Goal: Task Accomplishment & Management: Manage account settings

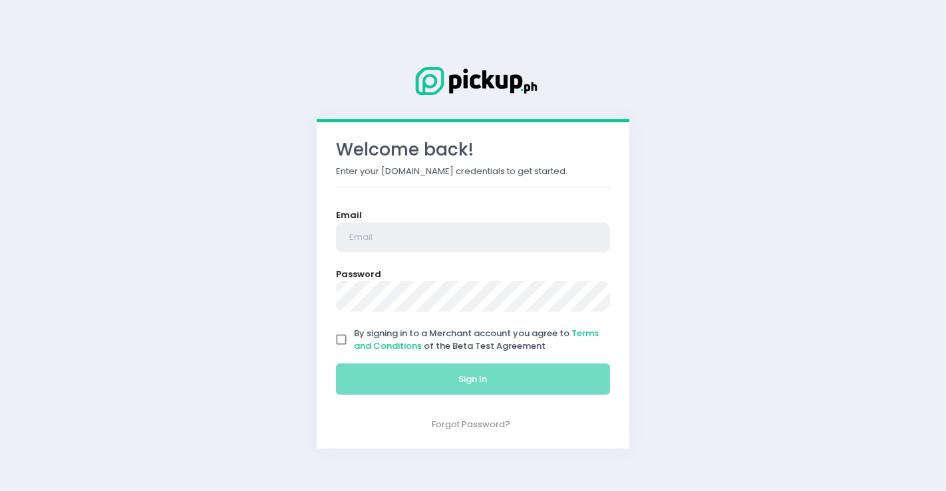
type input "[EMAIL_ADDRESS][DOMAIN_NAME]"
click at [340, 334] on input "By signing in to a Merchant account you agree to Terms and Conditions of the Be…" at bounding box center [340, 339] width 25 height 25
checkbox input "true"
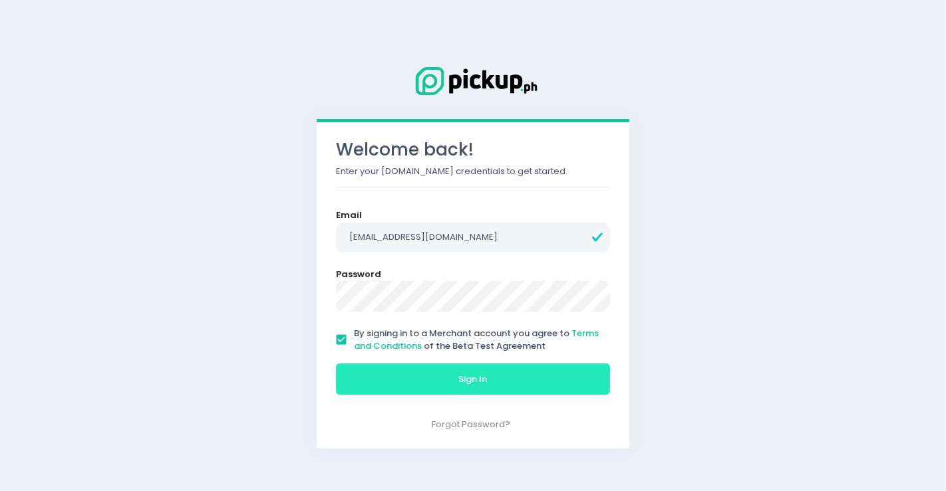
click at [440, 392] on button "Sign In" at bounding box center [473, 380] width 274 height 32
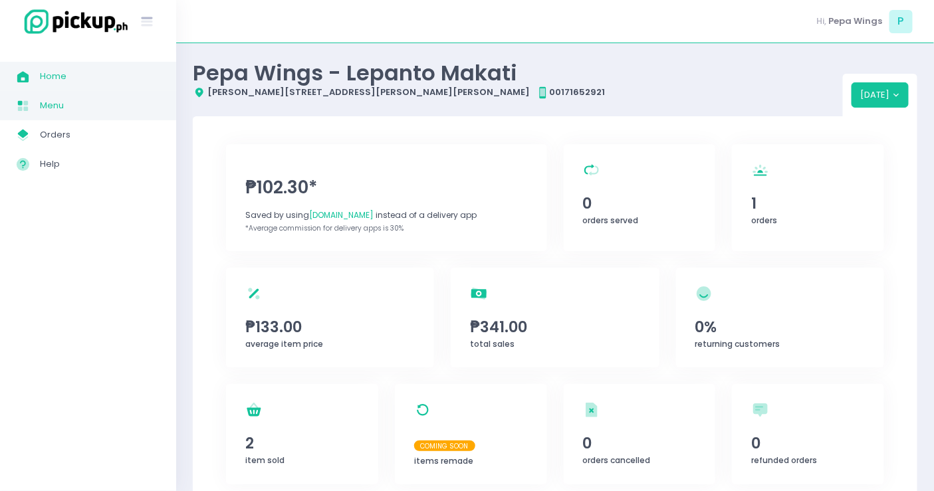
click at [98, 108] on span "Menu" at bounding box center [100, 105] width 120 height 17
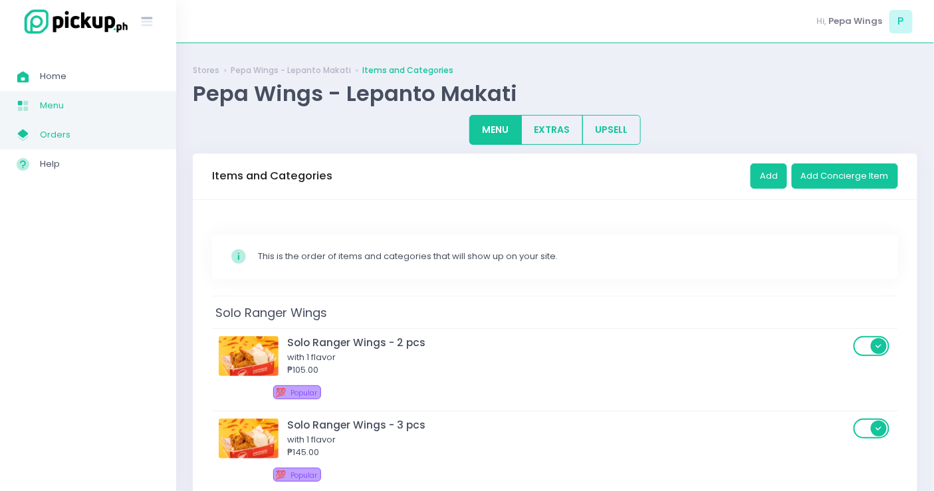
click at [94, 132] on span "Orders" at bounding box center [100, 134] width 120 height 17
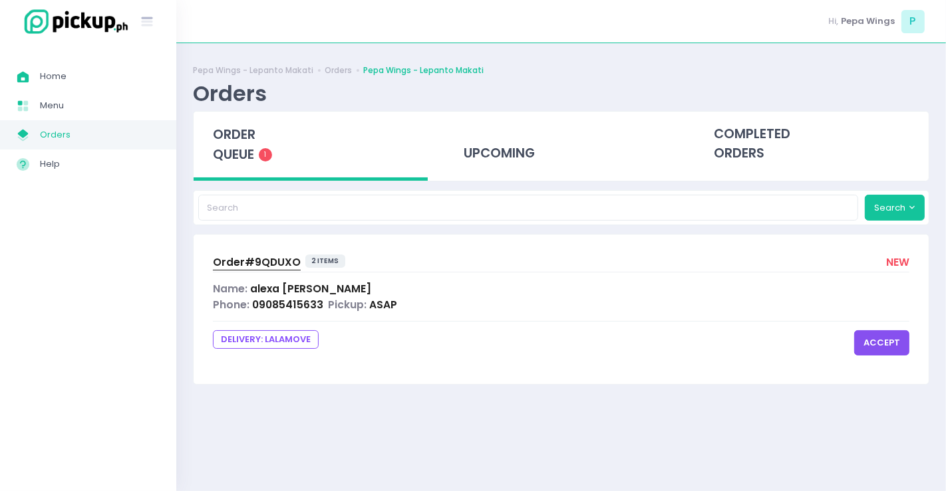
click at [644, 289] on div "Name: alexa ravago" at bounding box center [561, 288] width 696 height 15
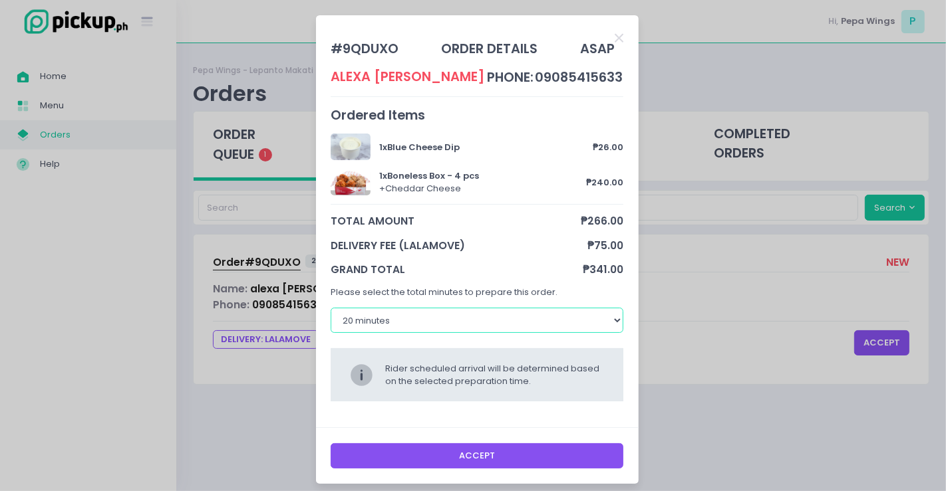
click at [608, 323] on select "20 minutes 30 minutes 40 minutes 50 minutes" at bounding box center [476, 320] width 293 height 25
click at [330, 308] on select "20 minutes 30 minutes 40 minutes 50 minutes" at bounding box center [476, 320] width 293 height 25
click at [584, 320] on select "20 minutes 30 minutes 40 minutes 50 minutes" at bounding box center [476, 320] width 293 height 25
click at [507, 456] on button "Accept" at bounding box center [476, 456] width 293 height 25
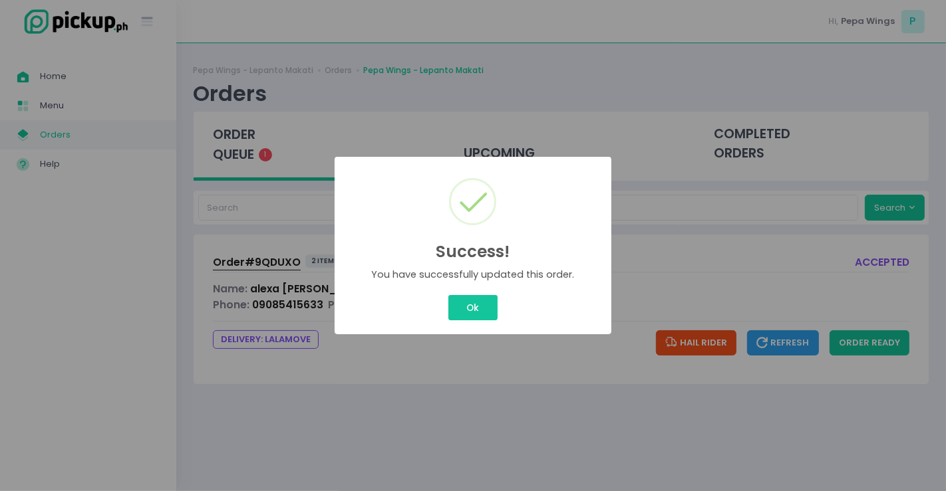
click at [500, 308] on div "Success! × You have successfully updated this order. Ok Cancel" at bounding box center [473, 245] width 946 height 491
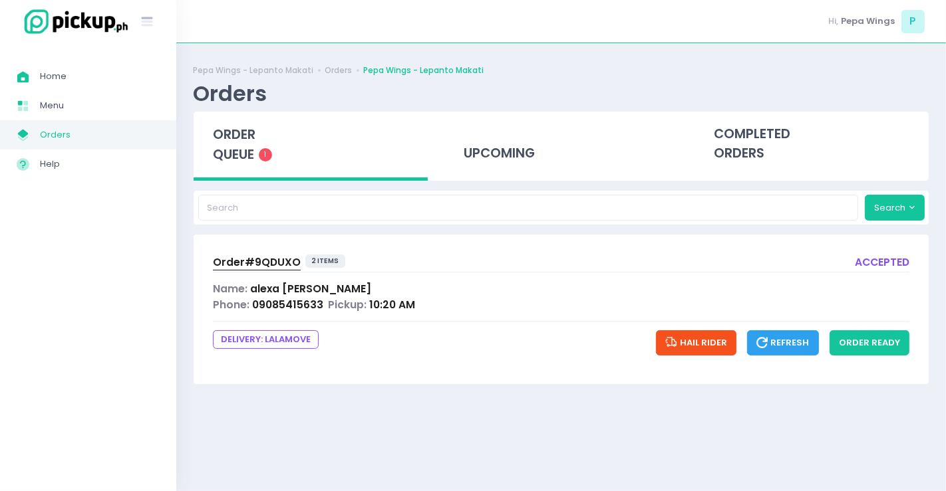
click at [881, 317] on div "Order# 9QDUXO 2 items accepted Name: alexa ravago Phone: 09085415633 Pickup: 10…" at bounding box center [560, 309] width 735 height 149
drag, startPoint x: 894, startPoint y: 342, endPoint x: 895, endPoint y: 336, distance: 6.7
click at [894, 336] on button "order ready" at bounding box center [869, 342] width 80 height 25
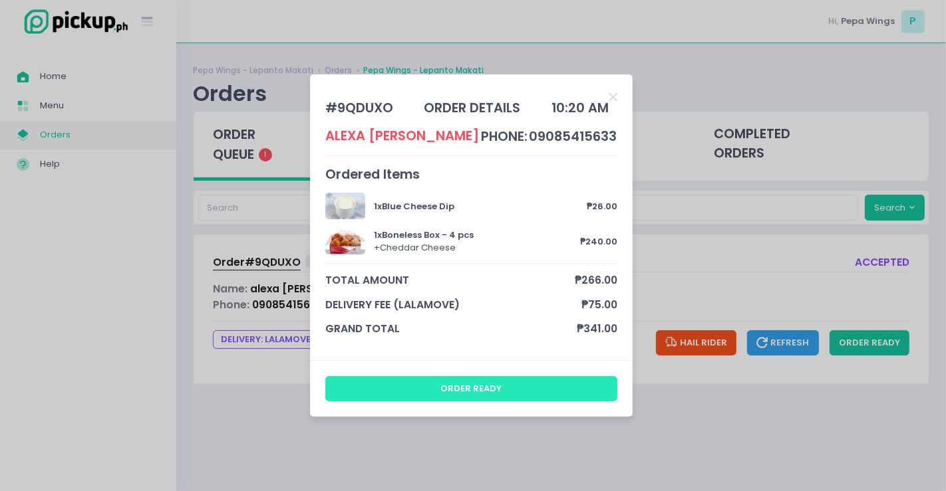
click at [554, 384] on button "order ready" at bounding box center [471, 388] width 293 height 25
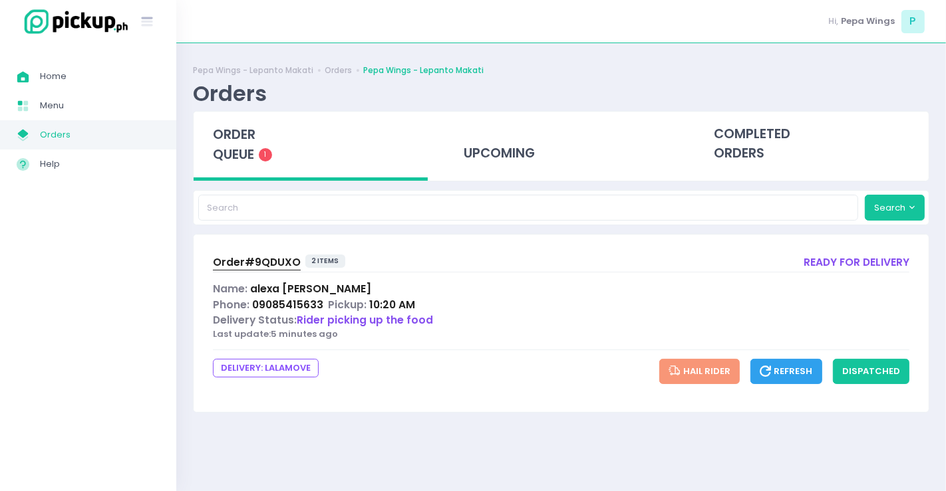
click at [369, 317] on span "Rider picking up the food" at bounding box center [365, 320] width 136 height 14
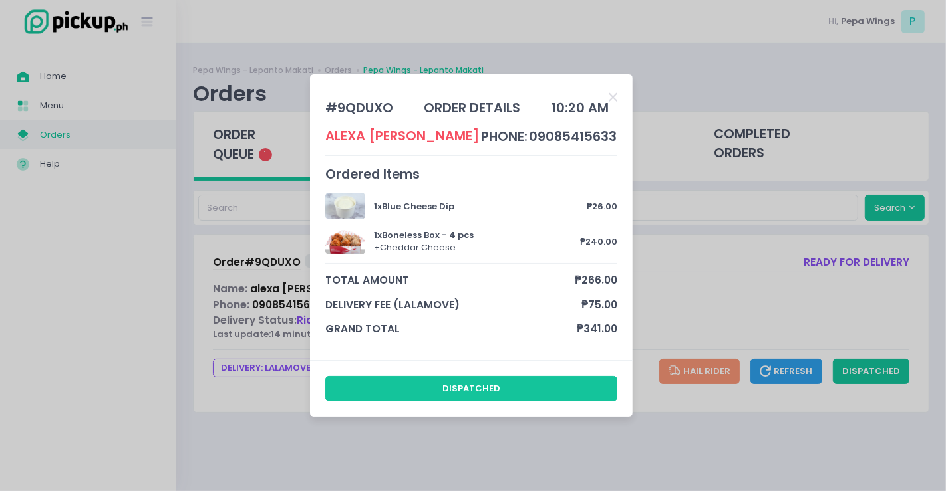
click at [763, 228] on div "# 9QDUXO order details 10:20 AM alexa ravago phone: 09085415633 Ordered Items 1…" at bounding box center [473, 245] width 946 height 491
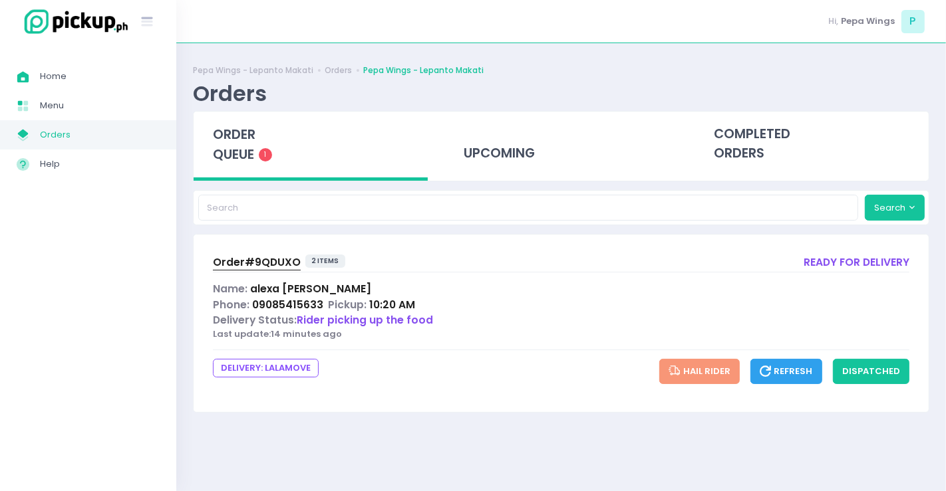
click at [291, 257] on span "Order# 9QDUXO" at bounding box center [257, 262] width 88 height 14
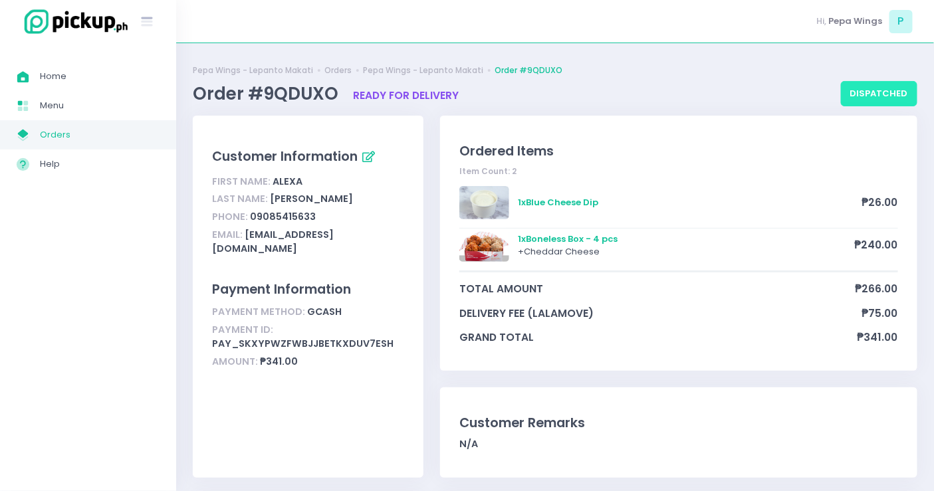
click at [854, 82] on button "dispatched" at bounding box center [879, 93] width 76 height 25
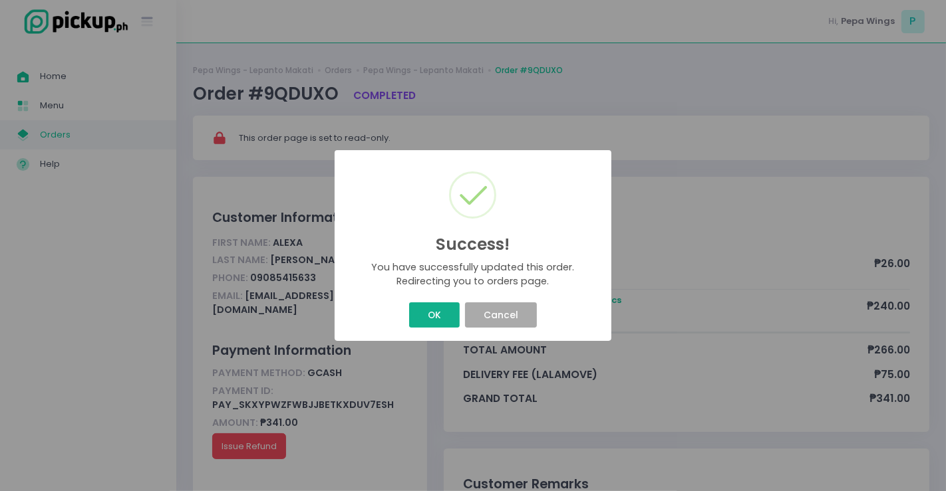
click at [435, 318] on button "OK" at bounding box center [434, 315] width 50 height 25
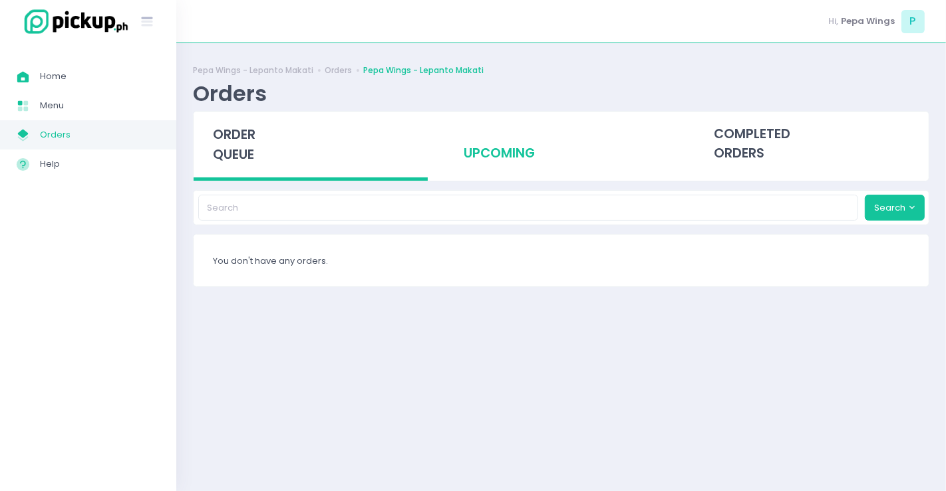
click at [535, 165] on div "upcoming" at bounding box center [561, 144] width 234 height 65
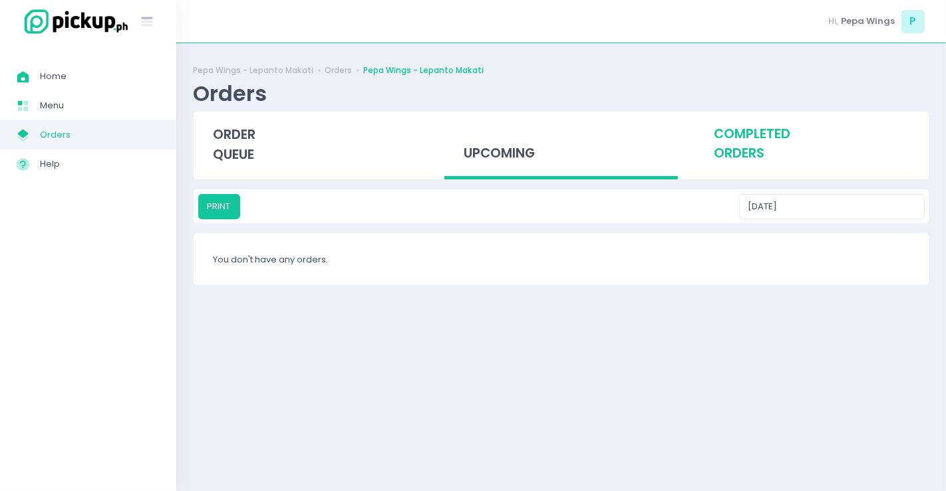
click at [750, 150] on div "completed orders" at bounding box center [811, 144] width 234 height 65
